Goal: Contribute content: Contribute content

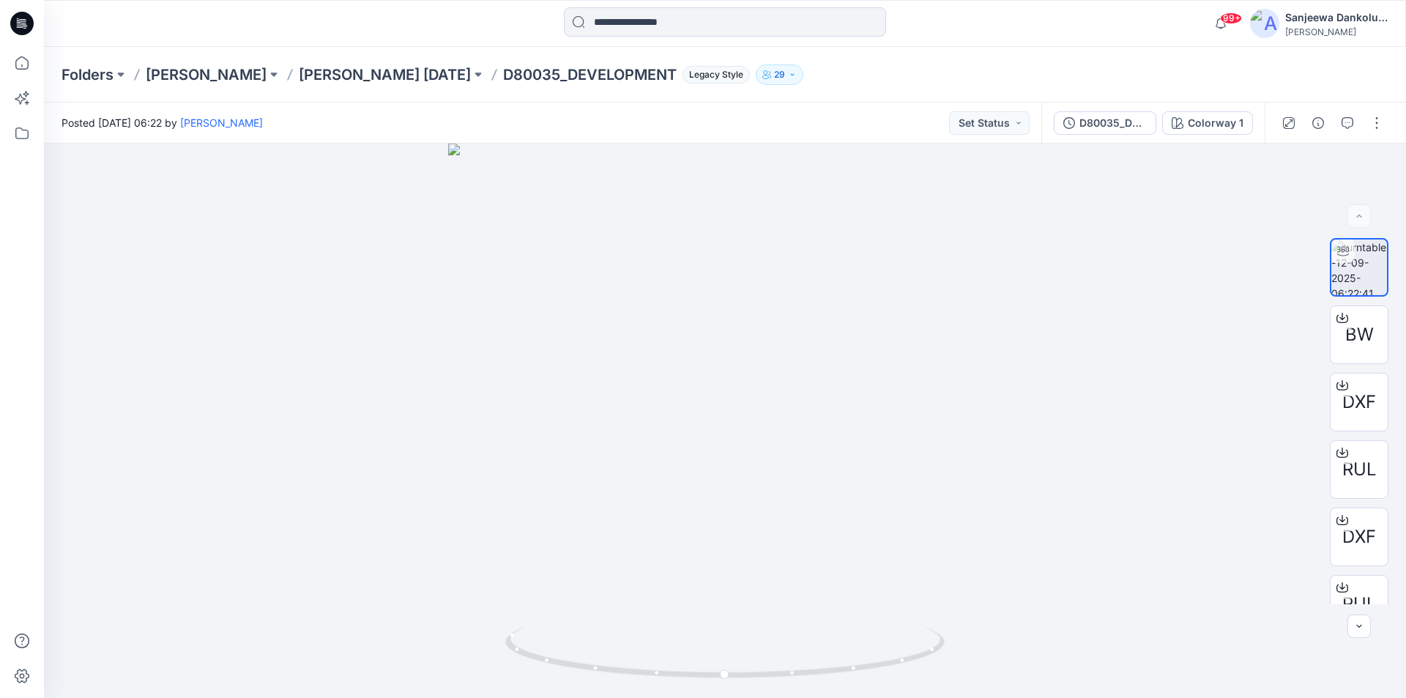
click at [25, 27] on icon at bounding box center [21, 23] width 23 height 23
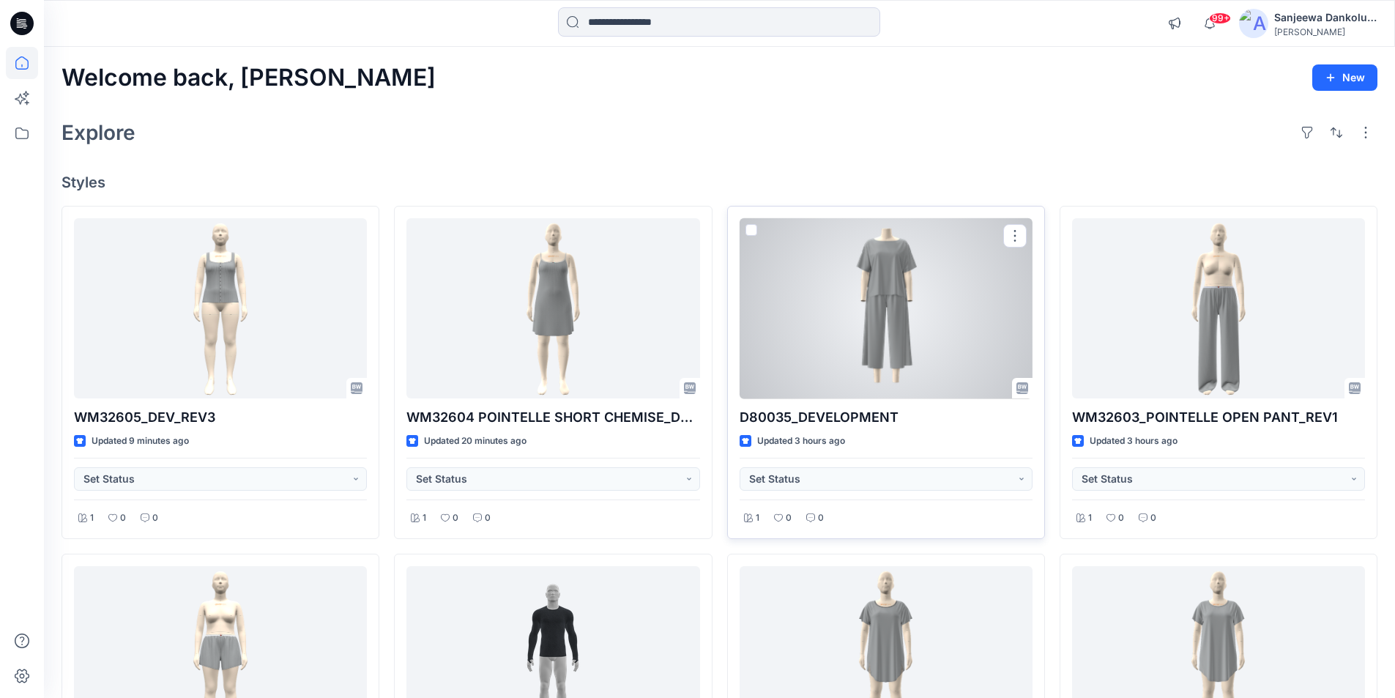
click at [896, 355] on div at bounding box center [886, 308] width 293 height 181
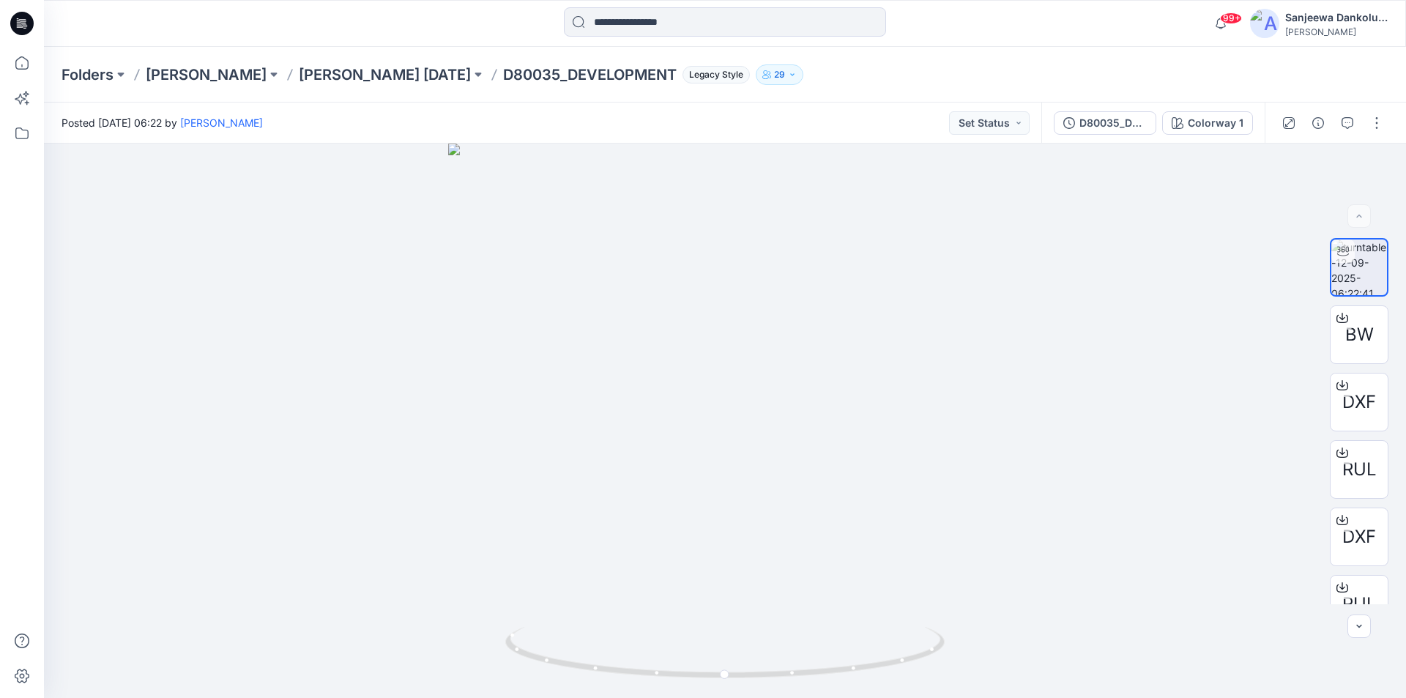
click at [26, 26] on icon at bounding box center [24, 26] width 5 height 1
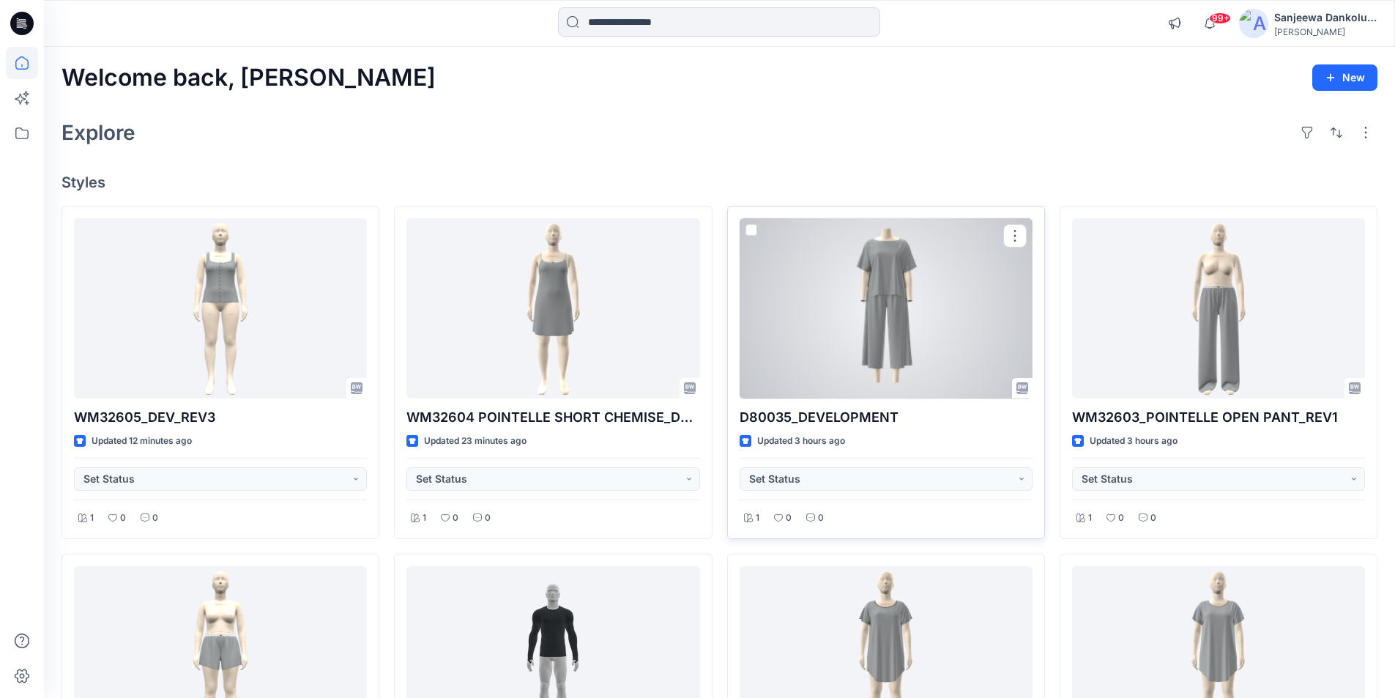
click at [899, 350] on div at bounding box center [886, 308] width 293 height 181
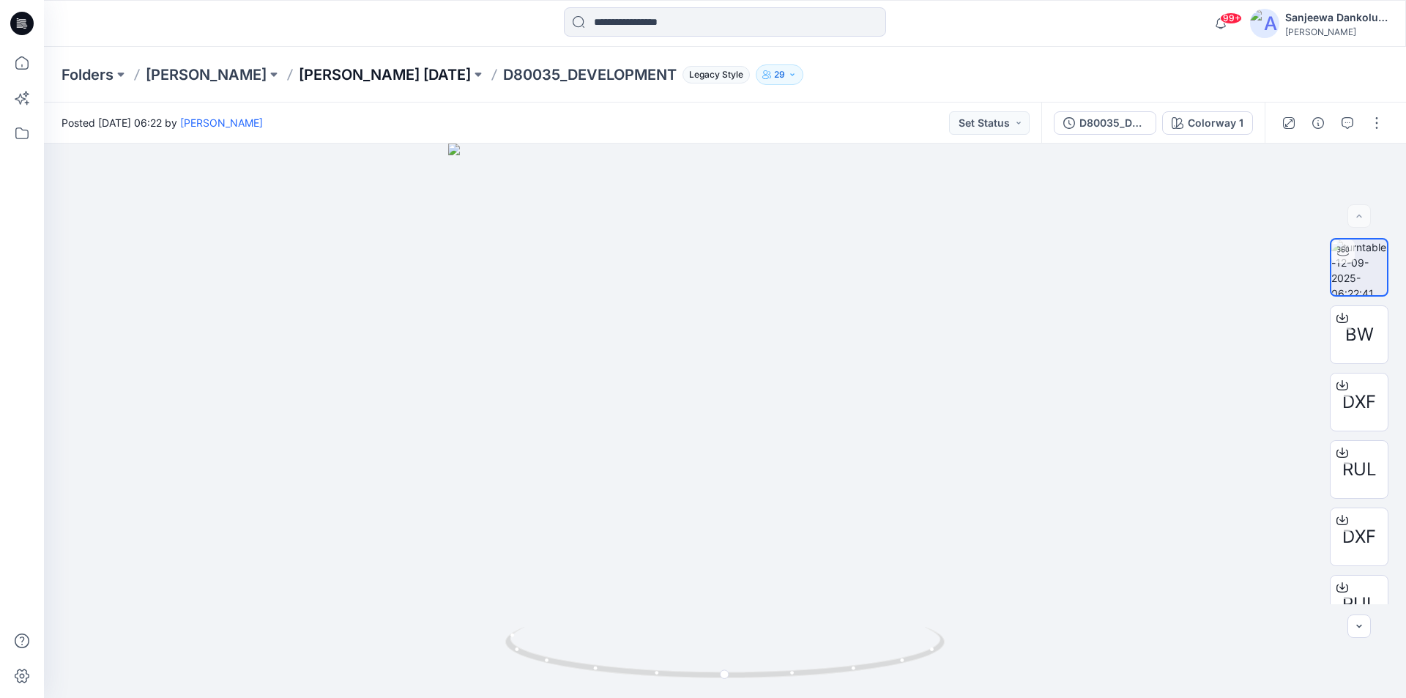
click at [363, 76] on p "[PERSON_NAME] [DATE]" at bounding box center [385, 74] width 172 height 21
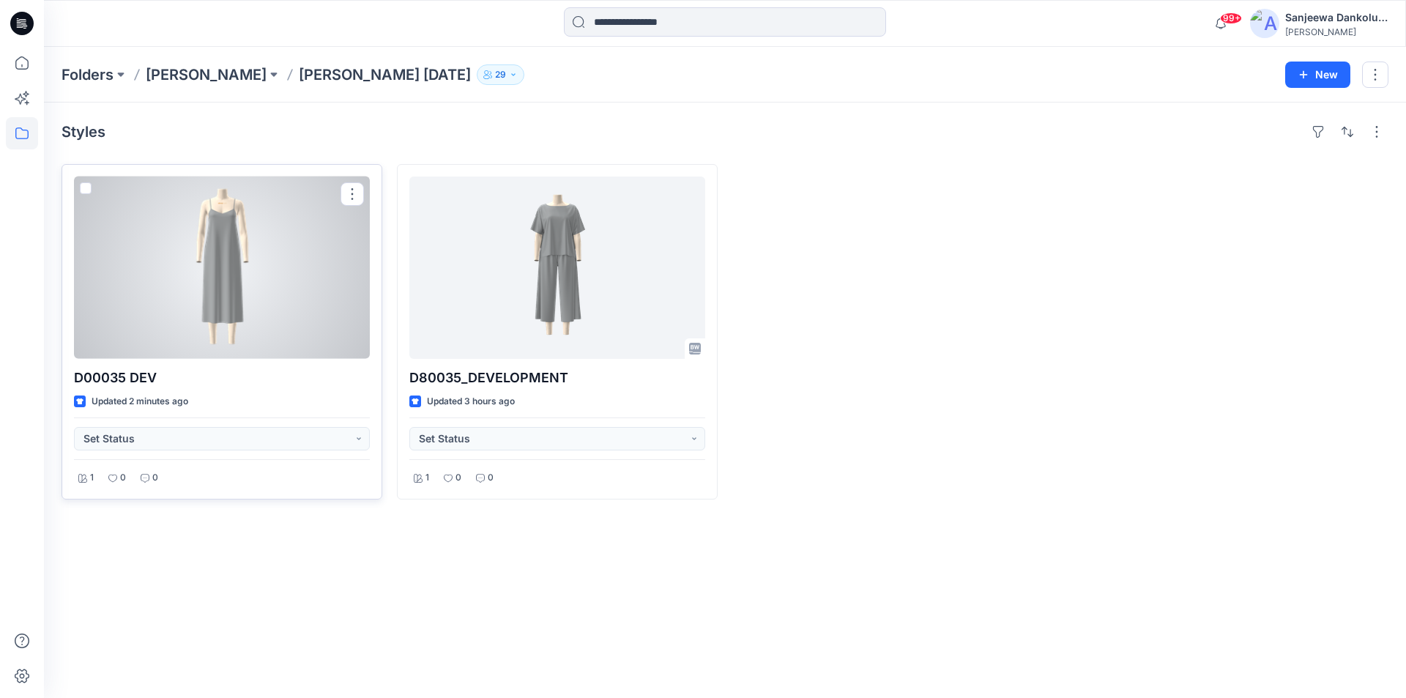
click at [301, 263] on div at bounding box center [222, 268] width 296 height 182
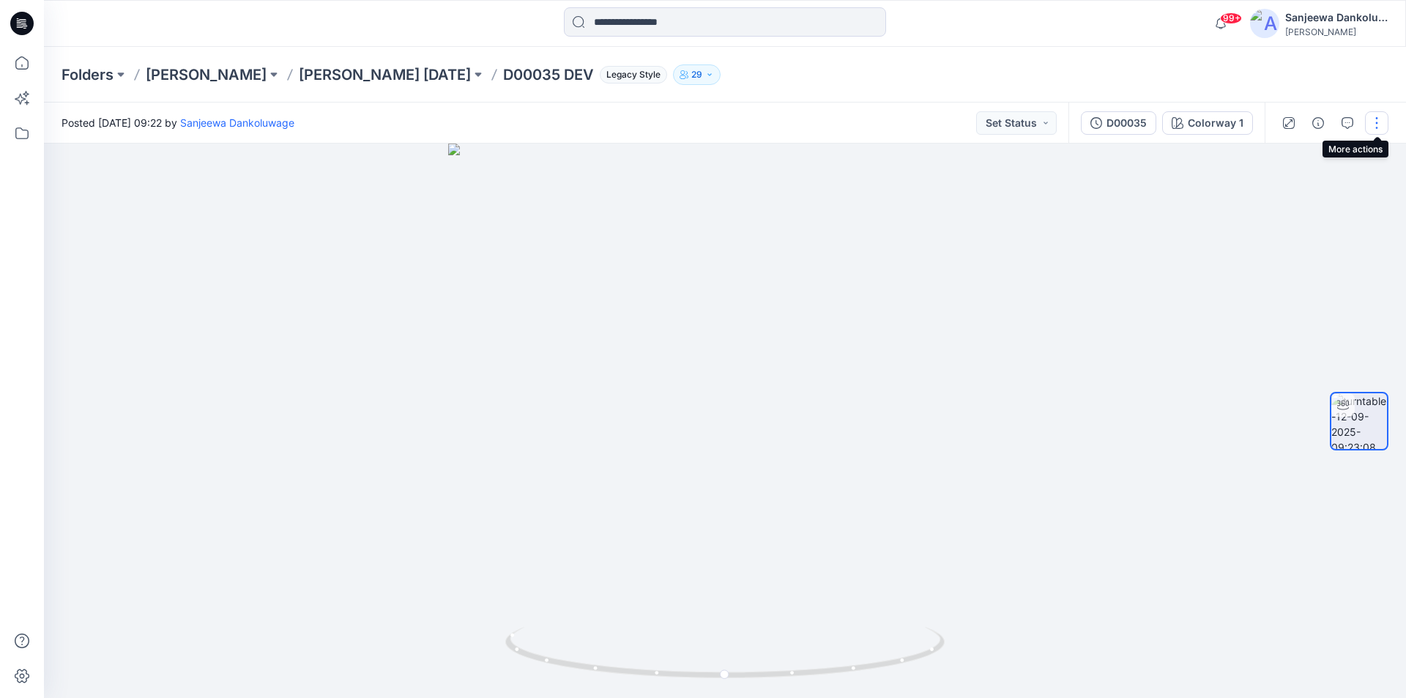
click at [1370, 119] on button "button" at bounding box center [1376, 122] width 23 height 23
click at [1321, 155] on button "Edit" at bounding box center [1315, 157] width 135 height 27
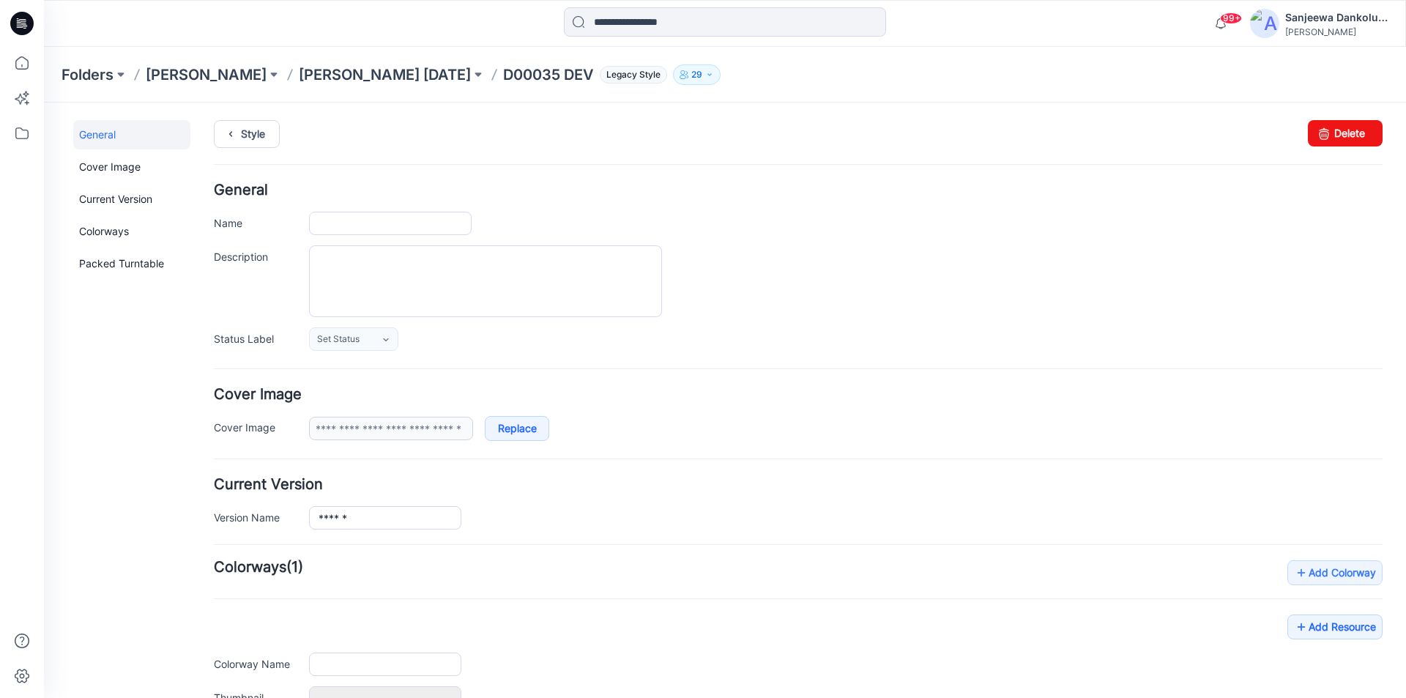
type input "**********"
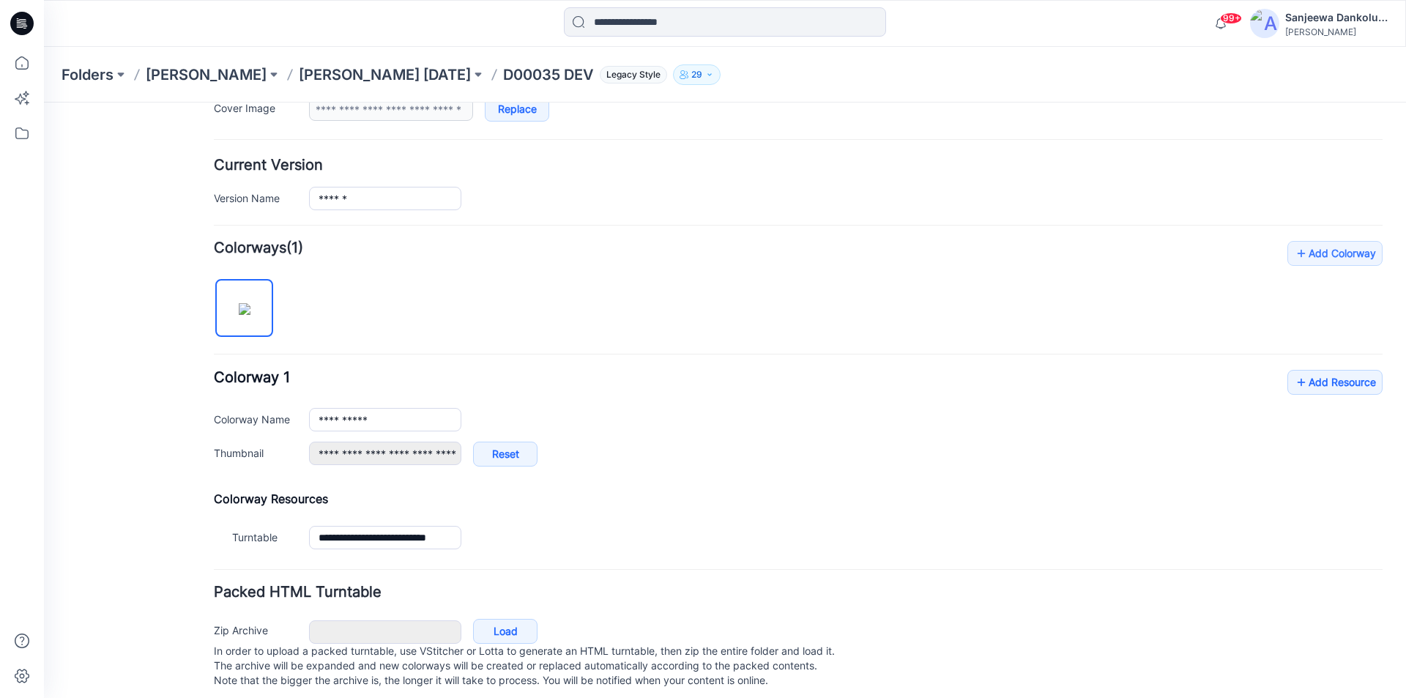
scroll to position [344, 0]
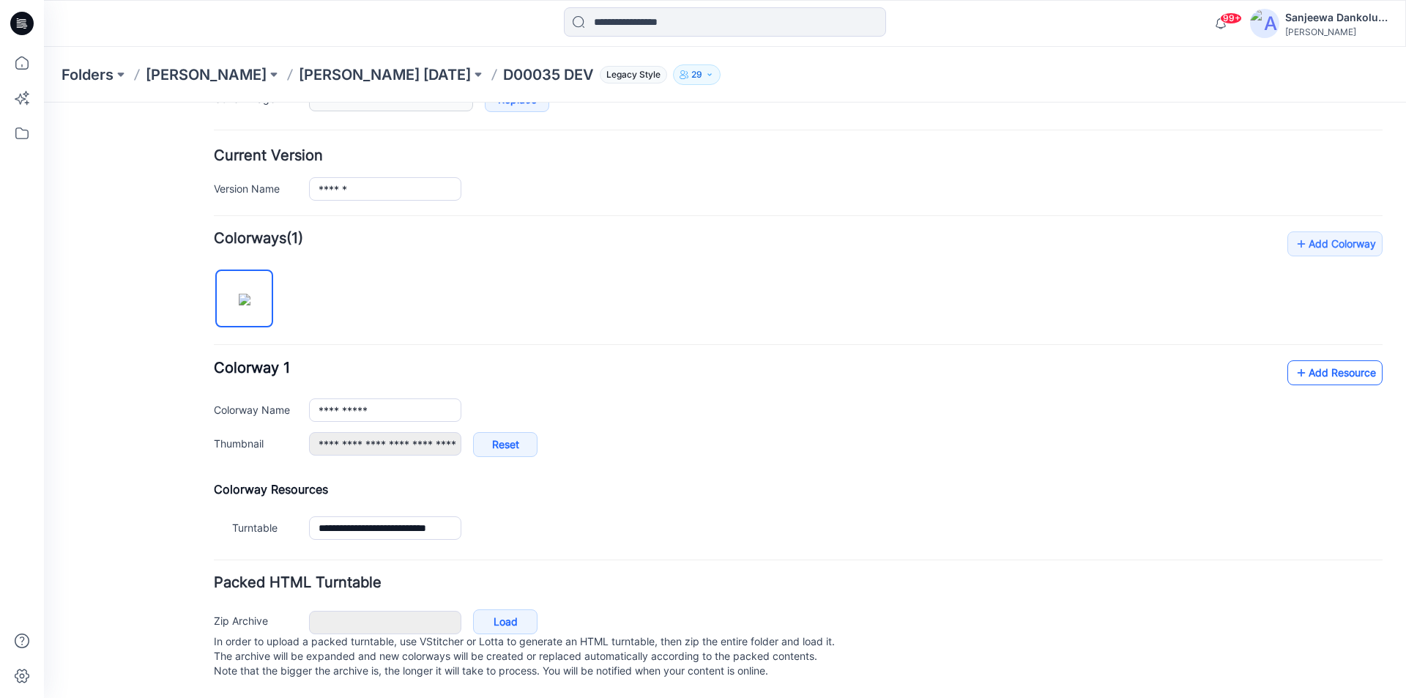
click at [1318, 363] on link "Add Resource" at bounding box center [1335, 372] width 95 height 25
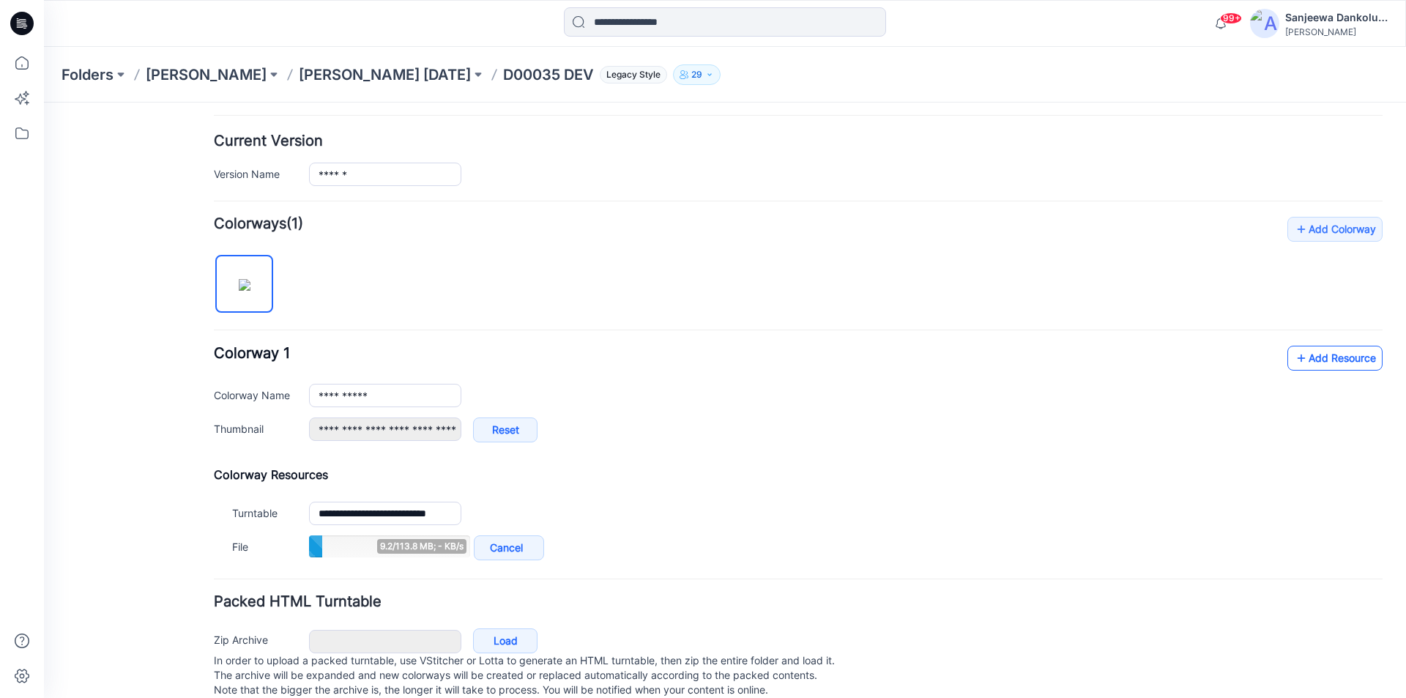
click at [1305, 366] on link "Add Resource" at bounding box center [1335, 358] width 95 height 25
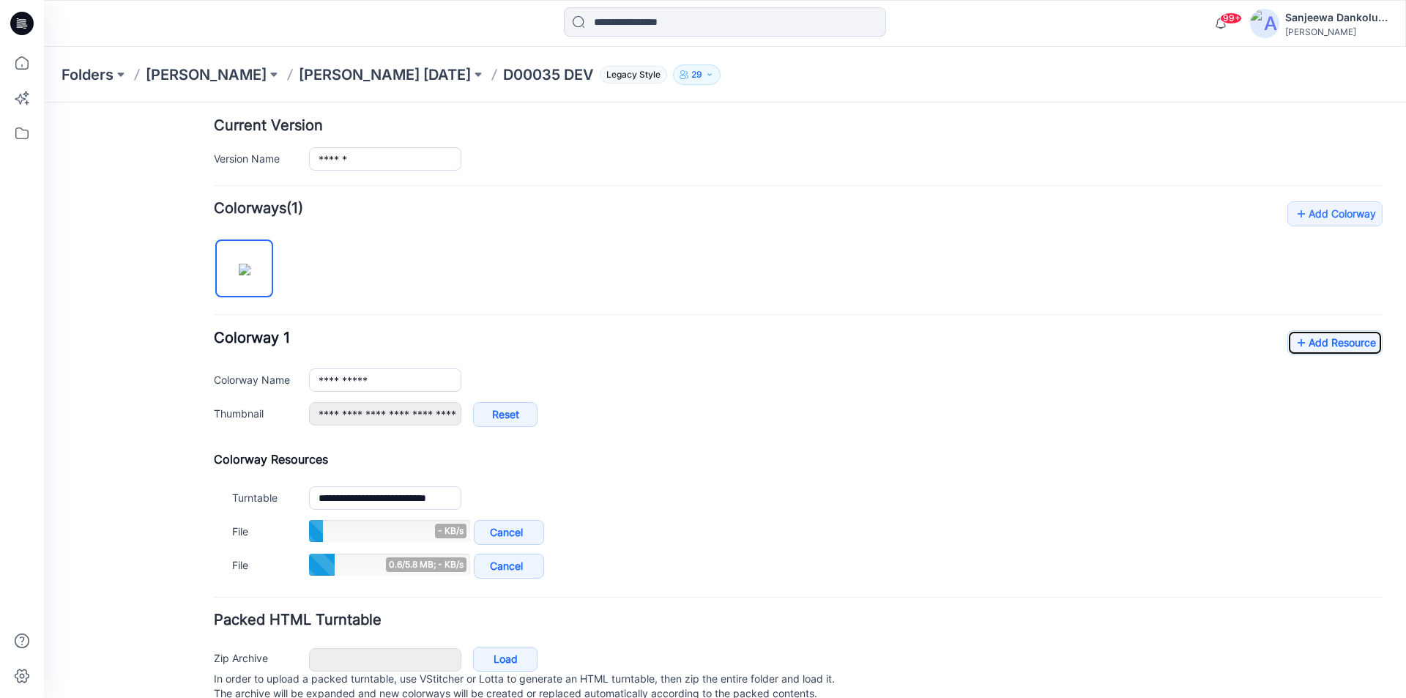
scroll to position [411, 0]
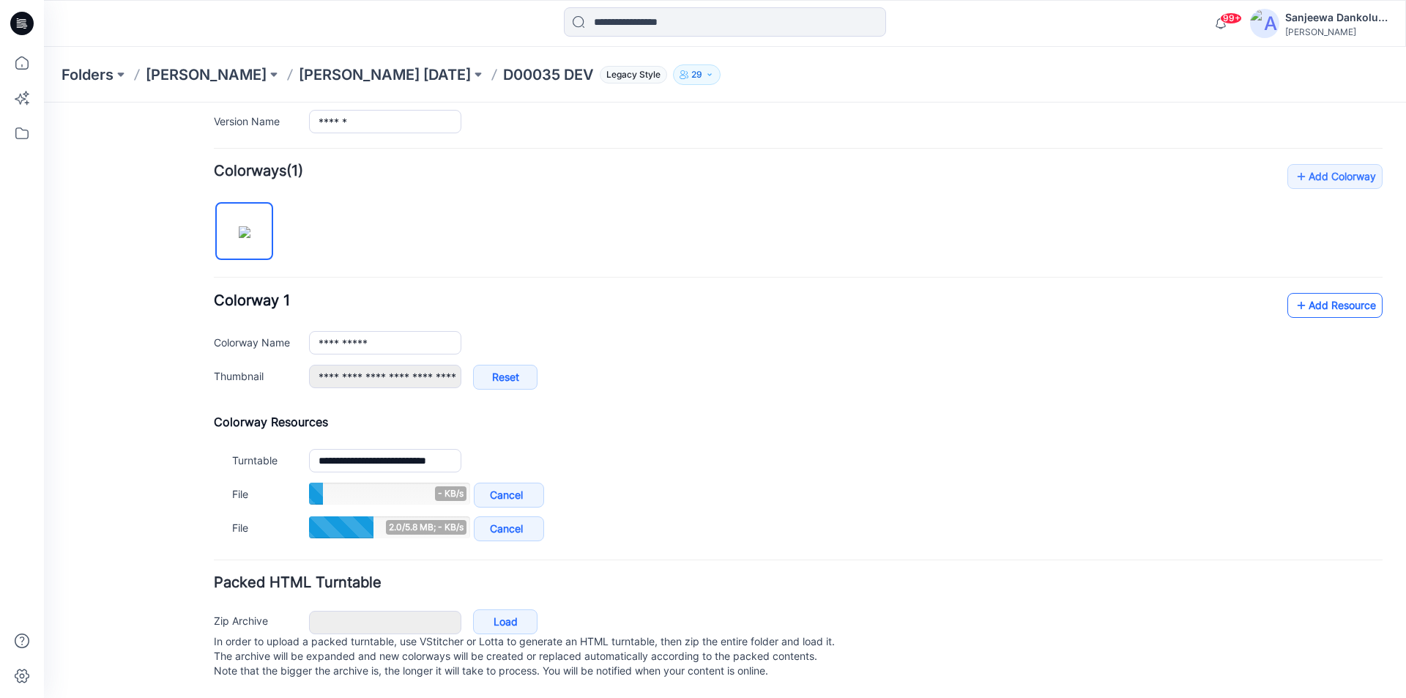
click at [1331, 293] on link "Add Resource" at bounding box center [1335, 305] width 95 height 25
click at [1305, 301] on link "Add Resource" at bounding box center [1335, 306] width 95 height 25
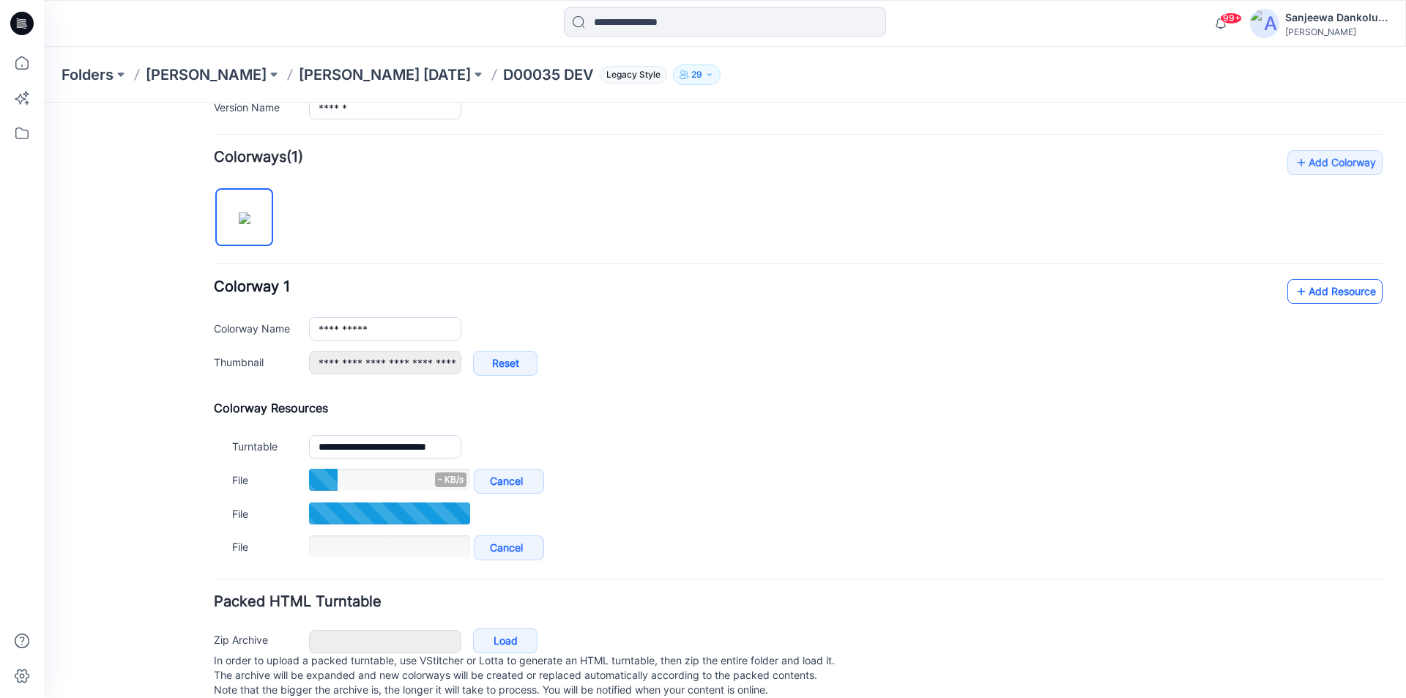
scroll to position [411, 0]
click at [1313, 295] on link "Add Resource" at bounding box center [1335, 290] width 95 height 25
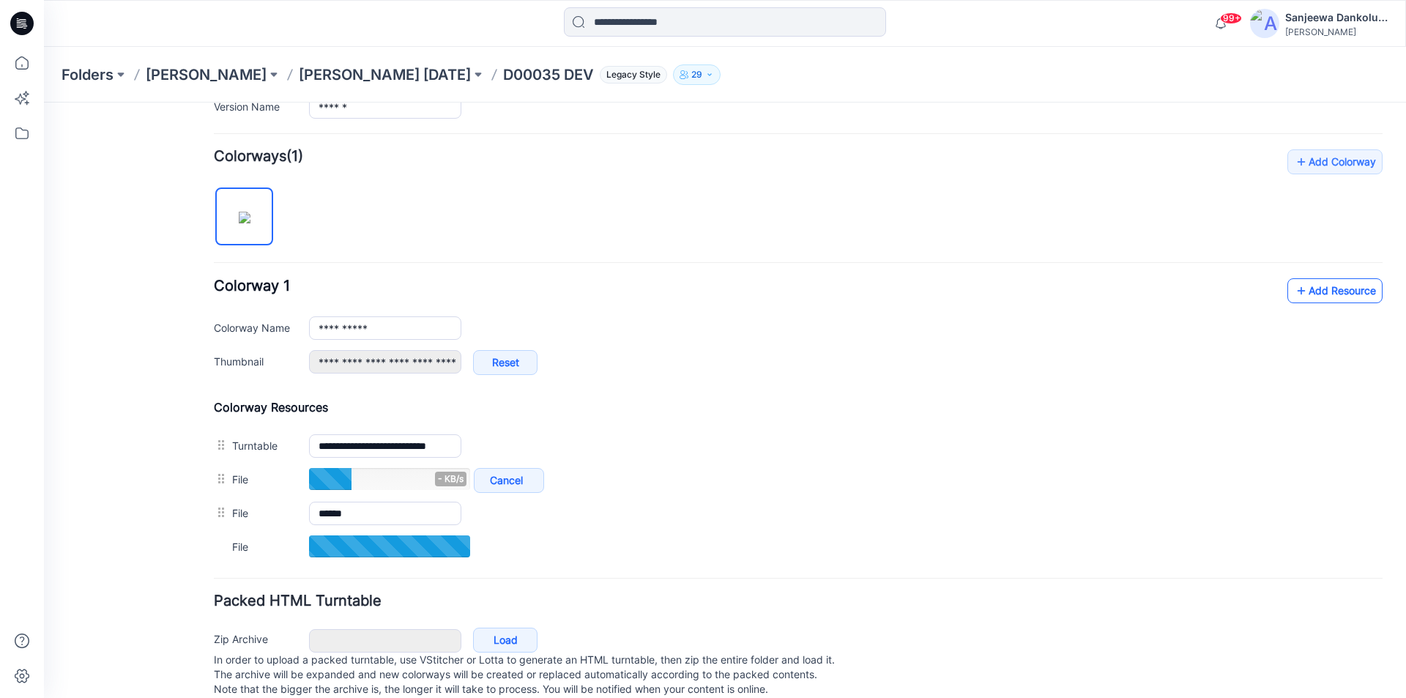
click at [1297, 294] on link "Add Resource" at bounding box center [1335, 290] width 95 height 25
click at [1308, 289] on link "Add Resource" at bounding box center [1335, 290] width 95 height 25
